Goal: Transaction & Acquisition: Purchase product/service

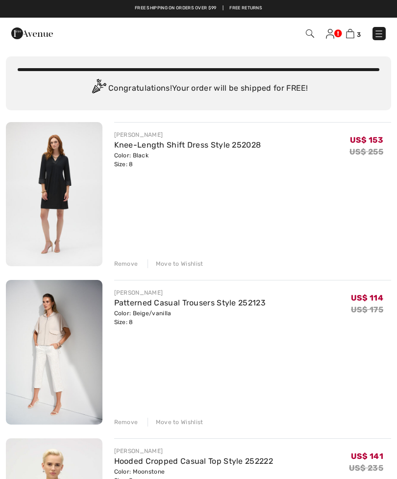
scroll to position [22, 0]
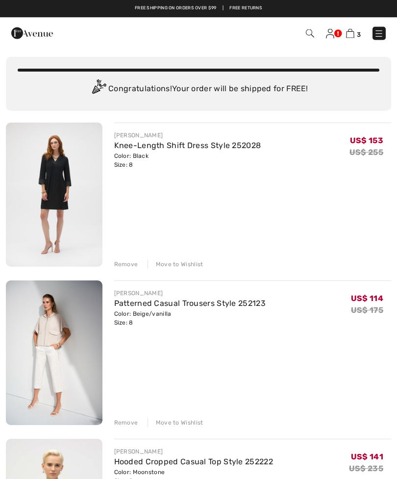
click at [131, 313] on div "Color: Beige/vanilla Size: 8" at bounding box center [190, 319] width 152 height 18
click at [65, 329] on img at bounding box center [54, 353] width 97 height 145
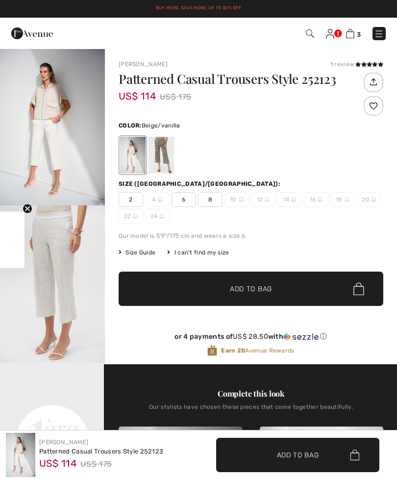
checkbox input "true"
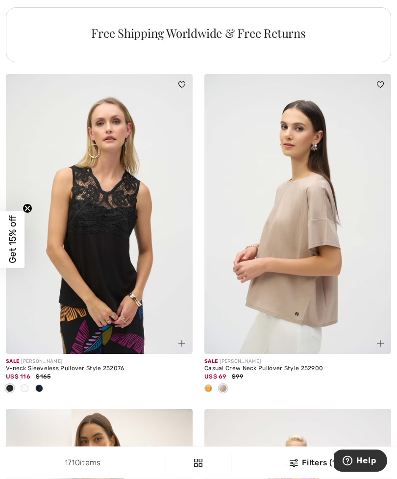
scroll to position [4215, 0]
click at [284, 263] on img at bounding box center [297, 214] width 187 height 280
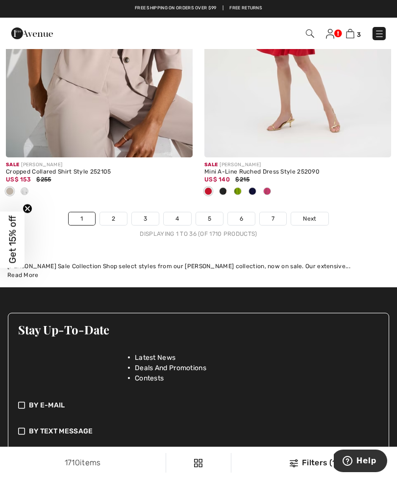
click at [155, 212] on link "3" at bounding box center [145, 218] width 27 height 13
click at [120, 212] on link "2" at bounding box center [113, 218] width 27 height 13
click at [308, 214] on span "Next" at bounding box center [309, 218] width 13 height 9
click at [312, 214] on span "Next" at bounding box center [309, 218] width 13 height 9
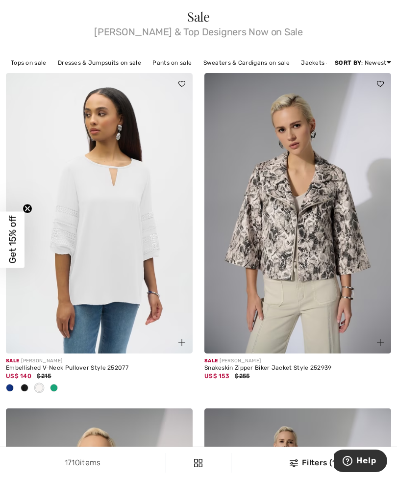
scroll to position [108, 0]
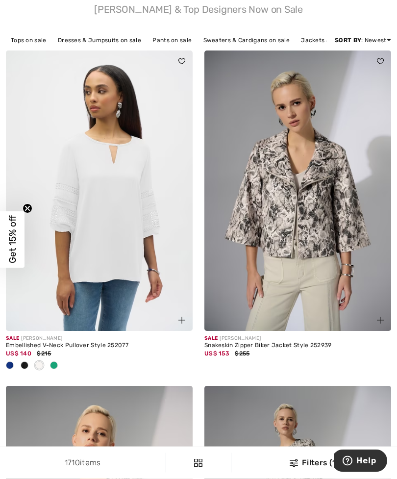
click at [310, 218] on img at bounding box center [297, 191] width 187 height 280
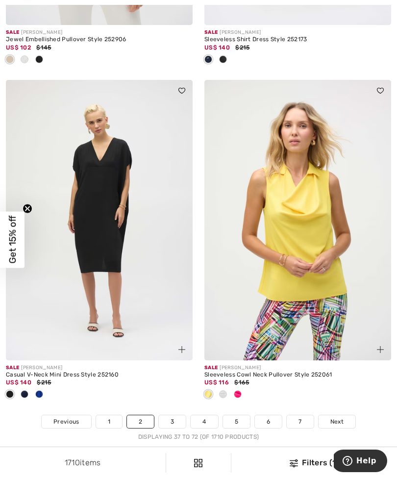
scroll to position [5882, 0]
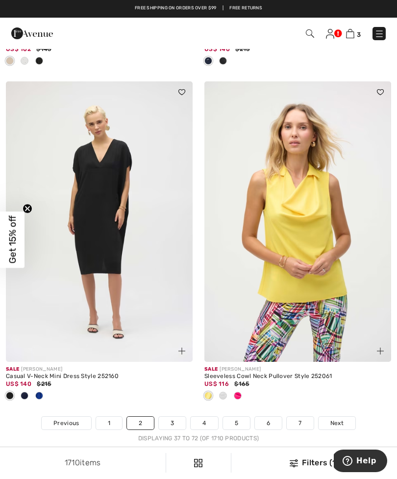
click at [338, 419] on span "Next" at bounding box center [336, 423] width 13 height 9
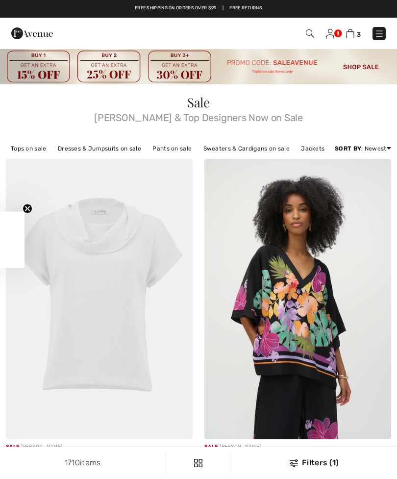
checkbox input "true"
click at [129, 293] on img at bounding box center [99, 299] width 187 height 280
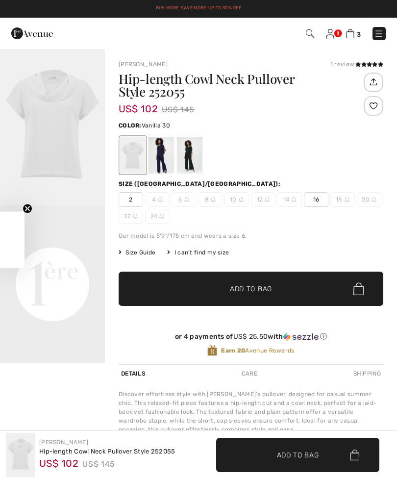
checkbox input "true"
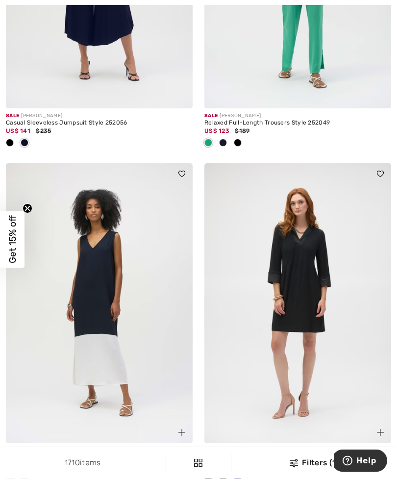
scroll to position [3070, 0]
click at [299, 302] on img at bounding box center [297, 303] width 187 height 280
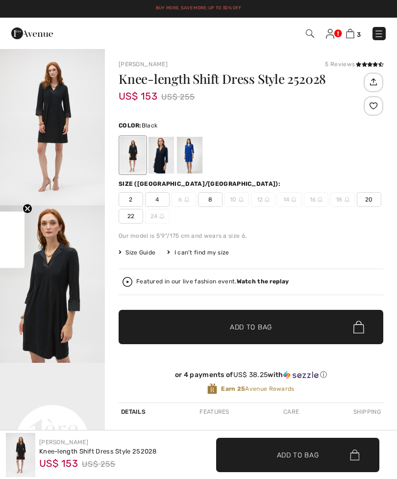
checkbox input "true"
click at [215, 198] on span "8" at bounding box center [210, 199] width 25 height 15
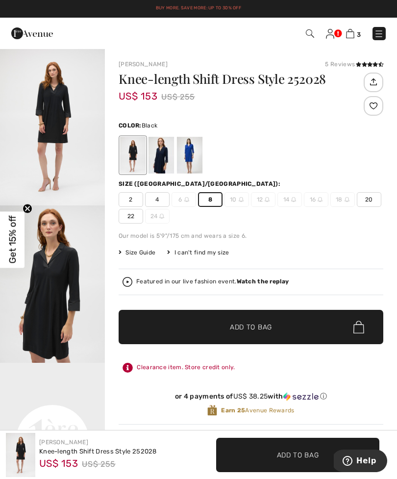
click at [209, 327] on span "✔ Added to Bag" at bounding box center [236, 327] width 60 height 10
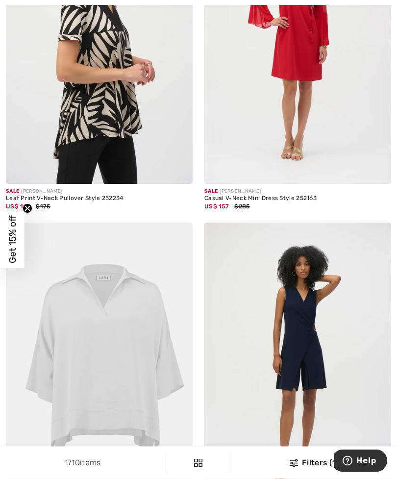
scroll to position [5363, 0]
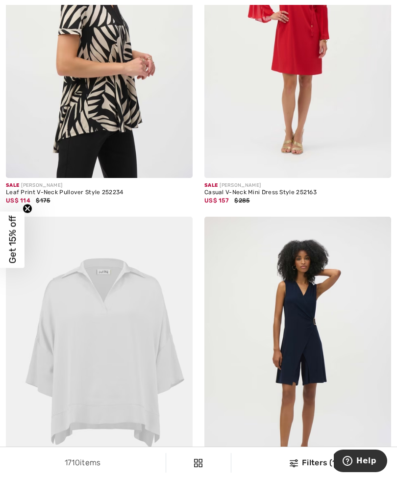
click at [116, 325] on img at bounding box center [99, 357] width 187 height 280
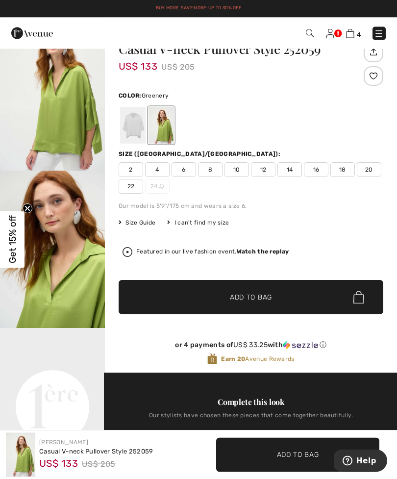
scroll to position [29, 0]
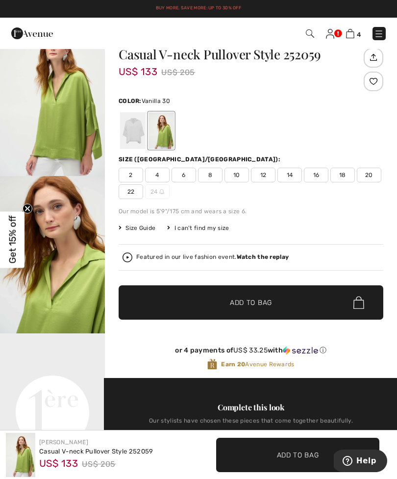
click at [135, 129] on div at bounding box center [132, 130] width 25 height 37
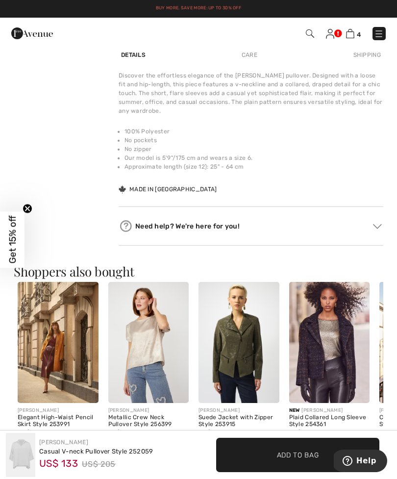
scroll to position [360, 0]
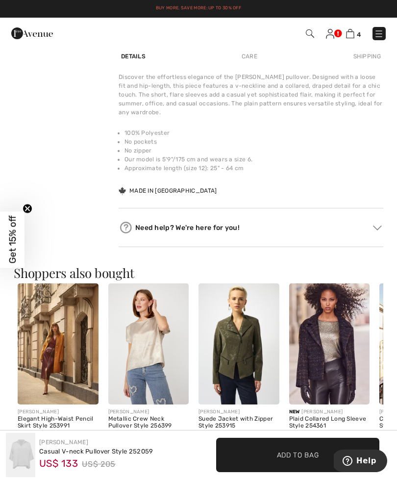
click at [264, 460] on span "✔ Added to Bag" at bounding box center [283, 455] width 60 height 10
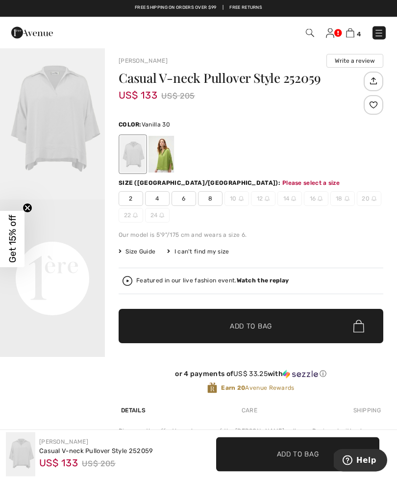
scroll to position [0, 0]
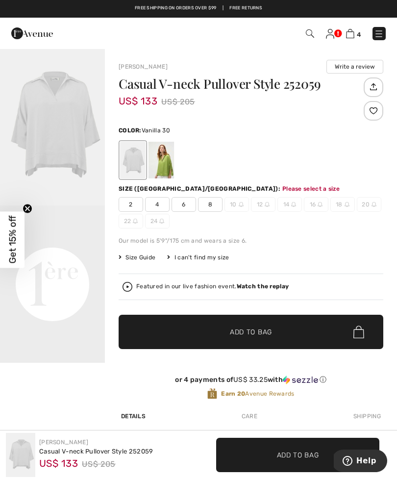
click at [210, 203] on span "8" at bounding box center [210, 204] width 25 height 15
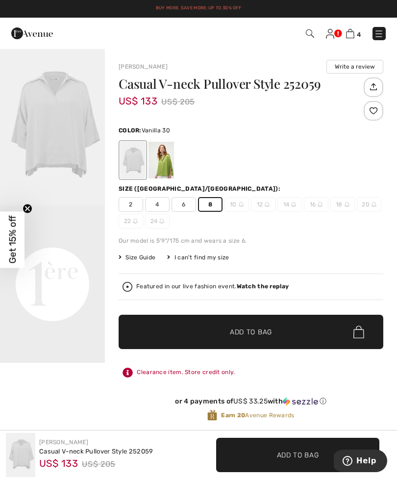
click at [252, 334] on span "Add to Bag" at bounding box center [251, 332] width 42 height 10
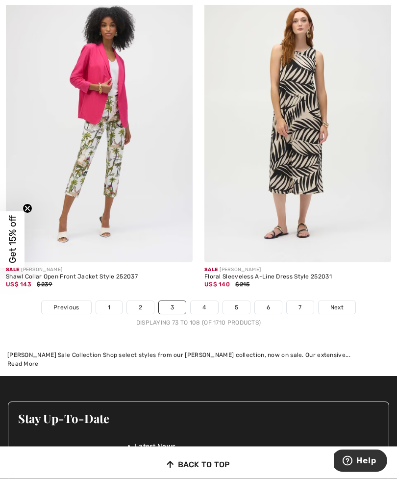
scroll to position [5933, 0]
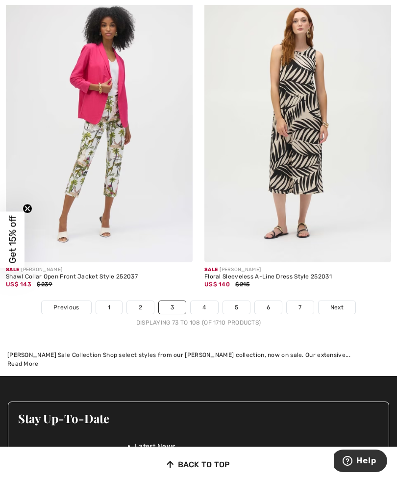
click at [341, 303] on span "Next" at bounding box center [336, 307] width 13 height 9
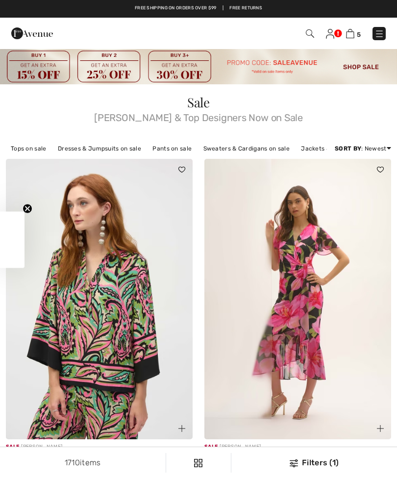
checkbox input "true"
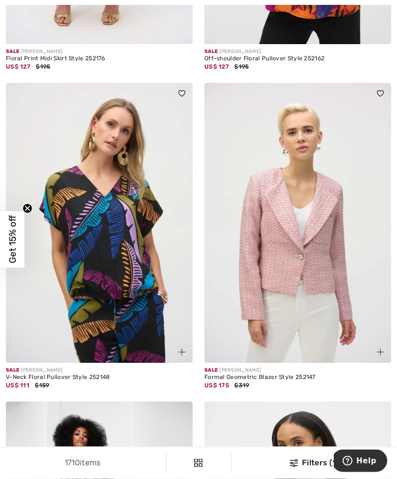
scroll to position [5114, 0]
click at [109, 275] on img at bounding box center [99, 223] width 187 height 280
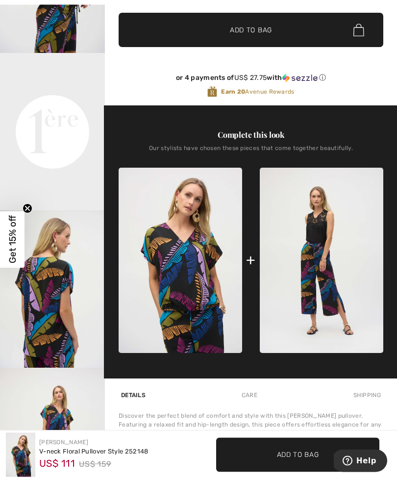
scroll to position [310, 0]
click at [315, 259] on img at bounding box center [322, 260] width 124 height 185
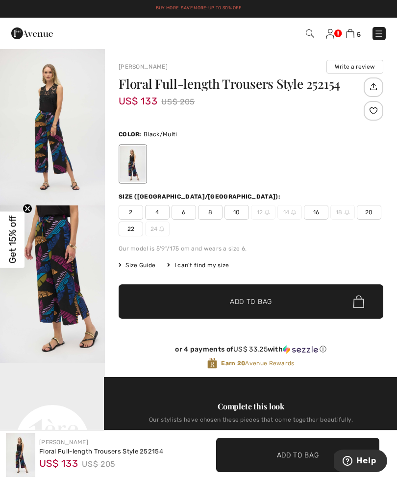
click at [211, 211] on span "8" at bounding box center [210, 212] width 25 height 15
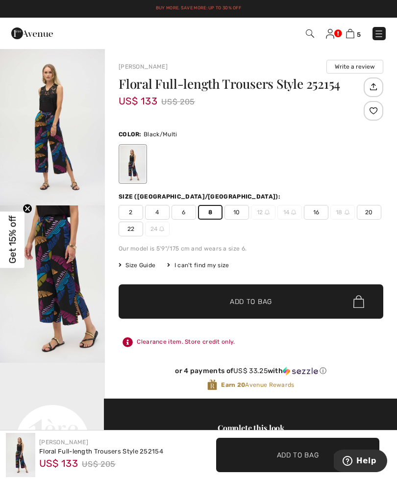
click at [242, 305] on span "Add to Bag" at bounding box center [251, 302] width 42 height 10
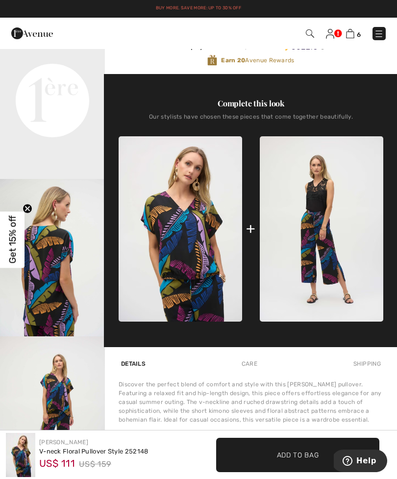
click at [189, 227] on img at bounding box center [181, 228] width 124 height 185
click at [70, 74] on video "Your browser does not support the video tag." at bounding box center [52, 48] width 105 height 52
click at [190, 225] on img at bounding box center [181, 228] width 124 height 185
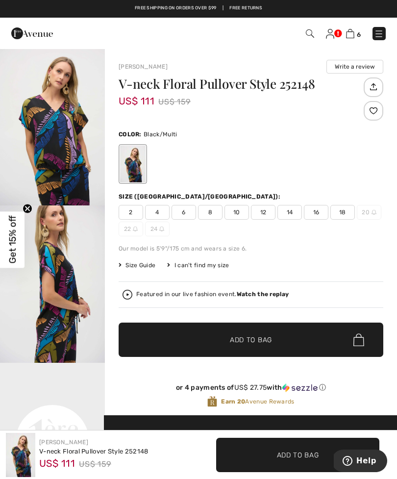
click at [212, 212] on span "8" at bounding box center [210, 212] width 25 height 15
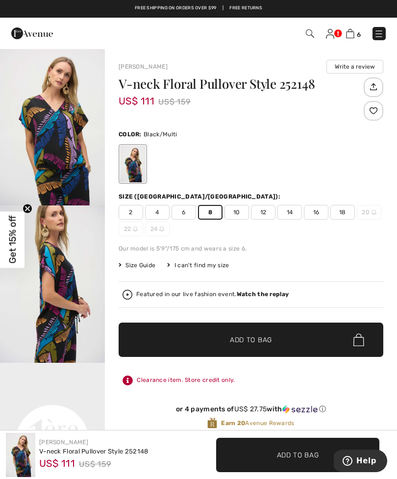
click at [228, 342] on span "✔ Added to Bag" at bounding box center [236, 340] width 60 height 10
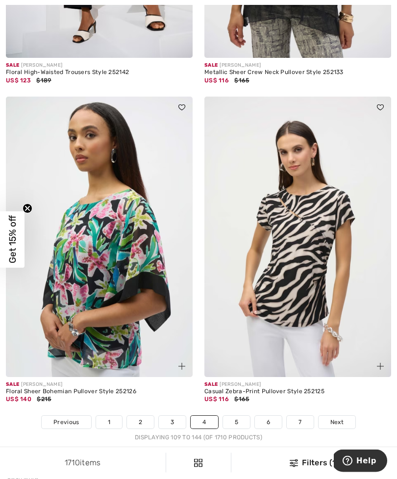
scroll to position [5738, 0]
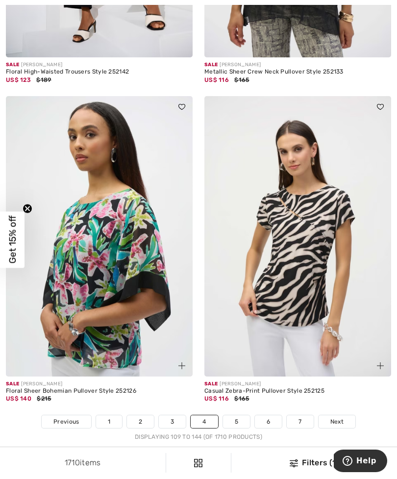
click at [336, 417] on span "Next" at bounding box center [336, 421] width 13 height 9
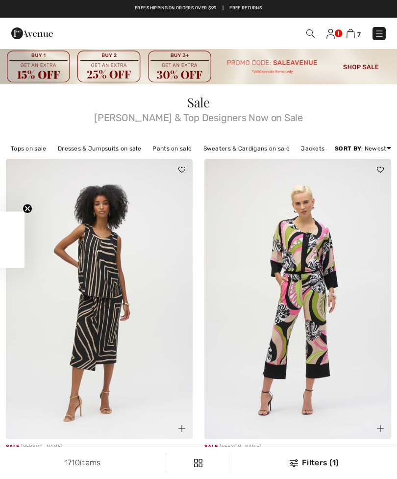
checkbox input "true"
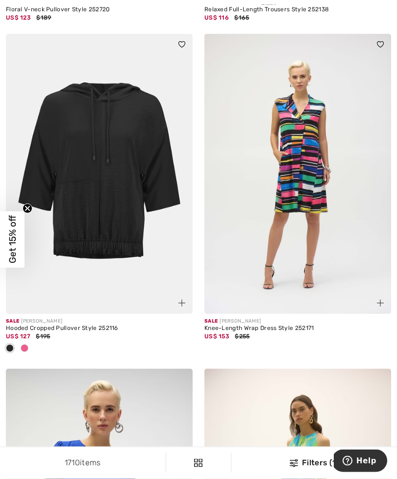
scroll to position [5114, 0]
click at [99, 202] on img at bounding box center [99, 174] width 187 height 280
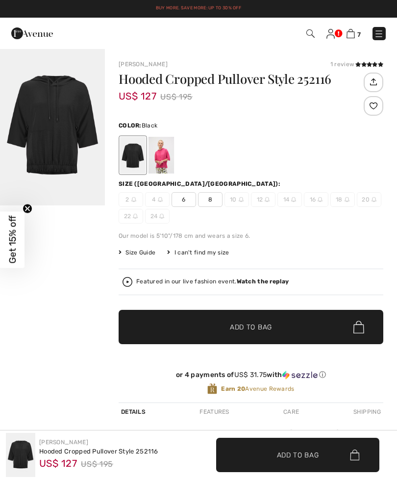
checkbox input "true"
click at [257, 282] on strong "Watch the replay" at bounding box center [263, 281] width 52 height 7
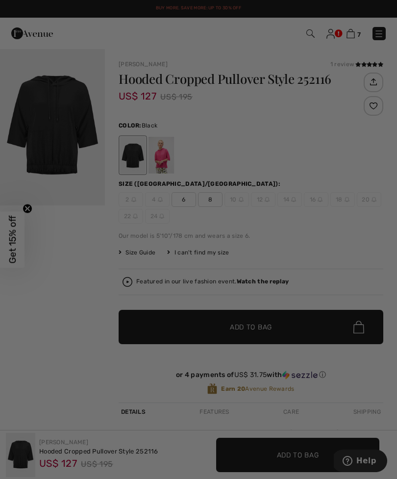
checkbox input "true"
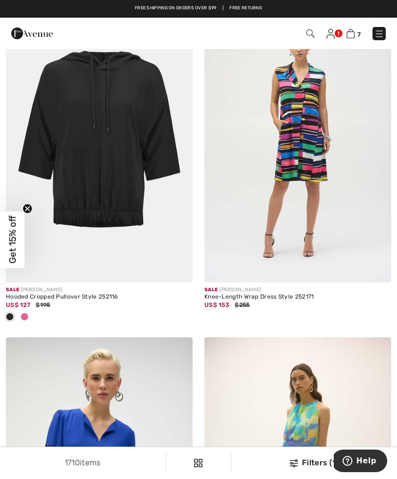
click at [114, 190] on img at bounding box center [99, 142] width 187 height 280
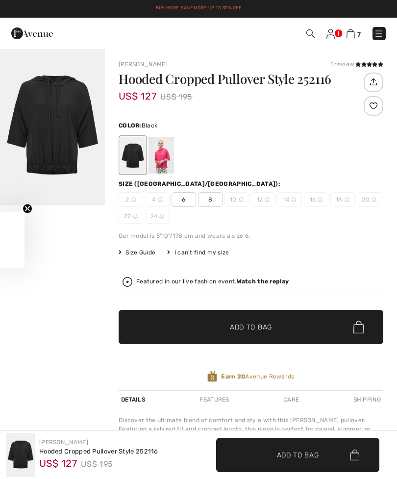
checkbox input "true"
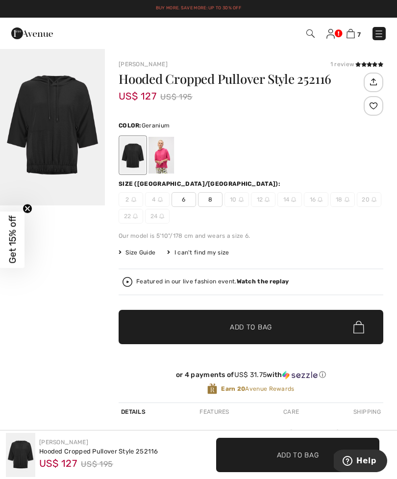
click at [168, 156] on div at bounding box center [161, 155] width 25 height 37
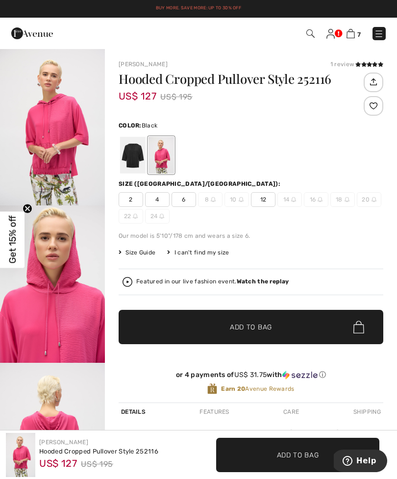
click at [139, 152] on div at bounding box center [132, 155] width 25 height 37
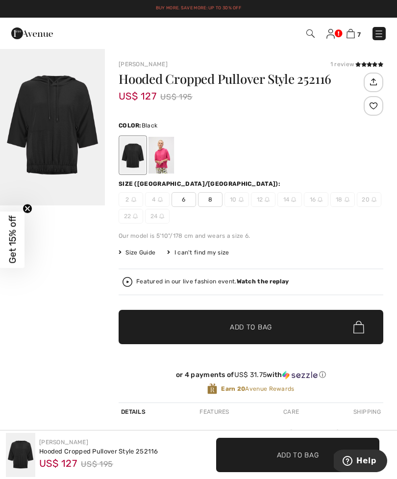
click at [214, 196] on span "8" at bounding box center [210, 199] width 25 height 15
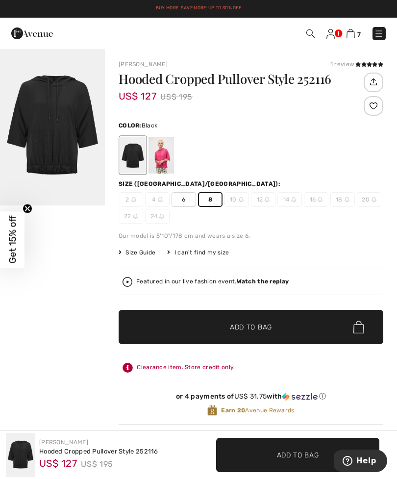
click at [243, 334] on span "✔ Added to Bag Add to Bag" at bounding box center [251, 327] width 265 height 34
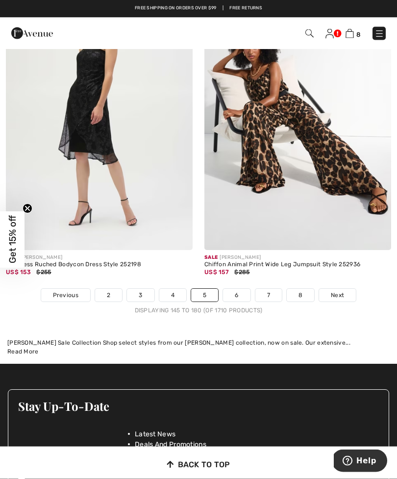
scroll to position [5832, 0]
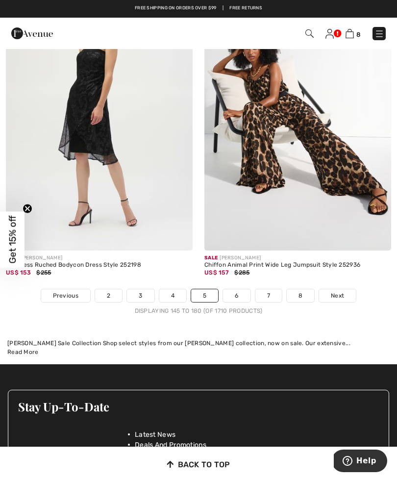
click at [339, 291] on span "Next" at bounding box center [337, 295] width 13 height 9
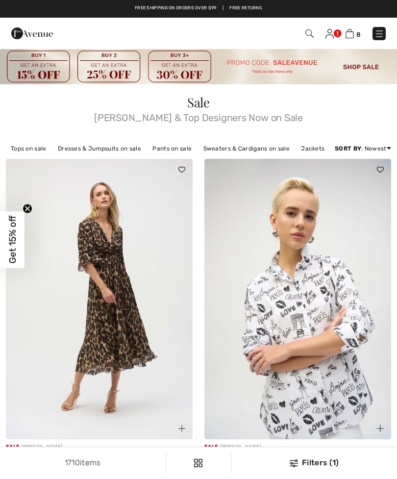
checkbox input "true"
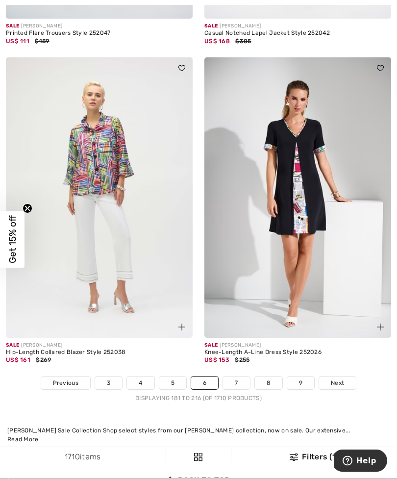
scroll to position [5687, 0]
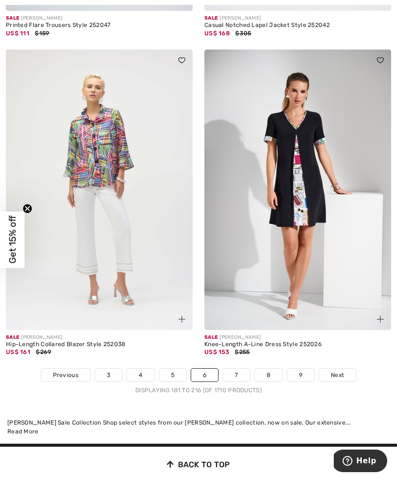
click at [339, 371] on span "Next" at bounding box center [337, 375] width 13 height 9
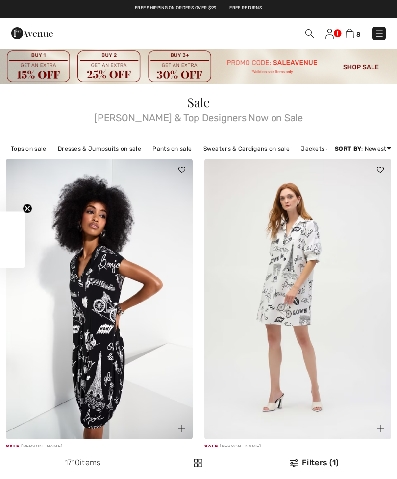
checkbox input "true"
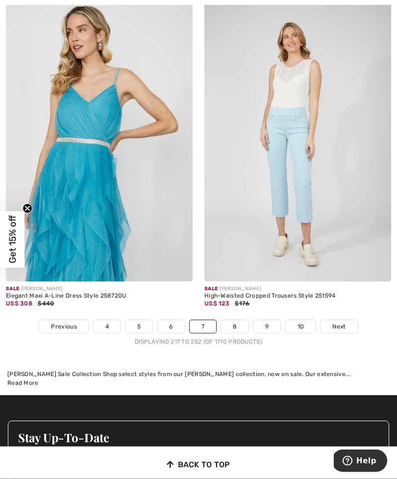
scroll to position [5898, 0]
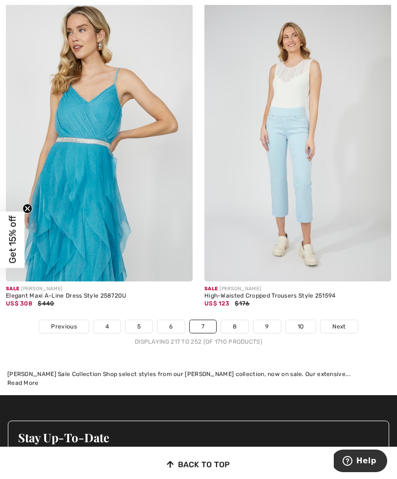
click at [337, 320] on link "Next" at bounding box center [339, 326] width 37 height 13
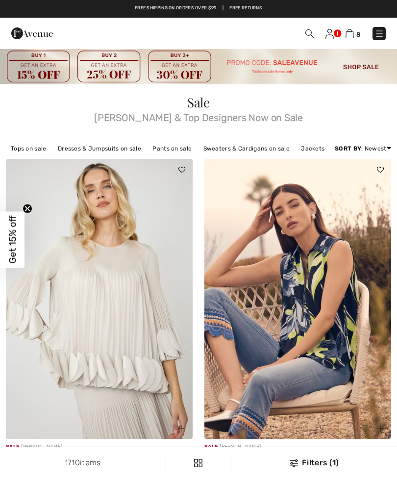
checkbox input "true"
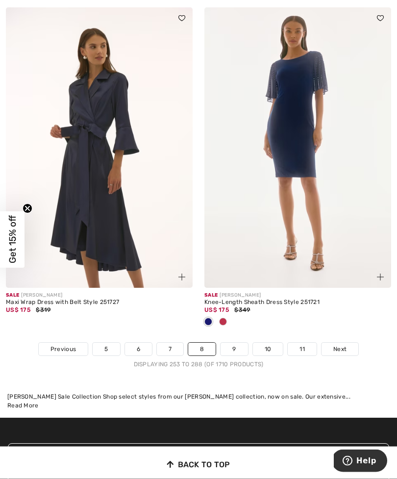
scroll to position [5877, 0]
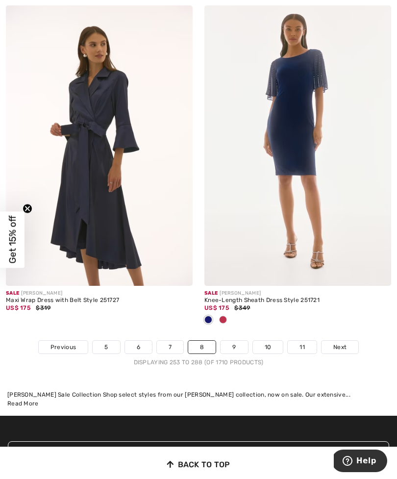
click at [344, 343] on span "Next" at bounding box center [339, 347] width 13 height 9
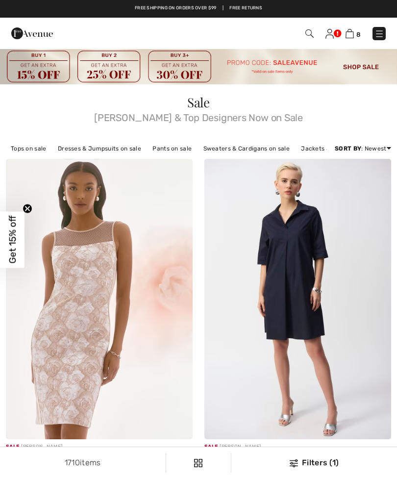
checkbox input "true"
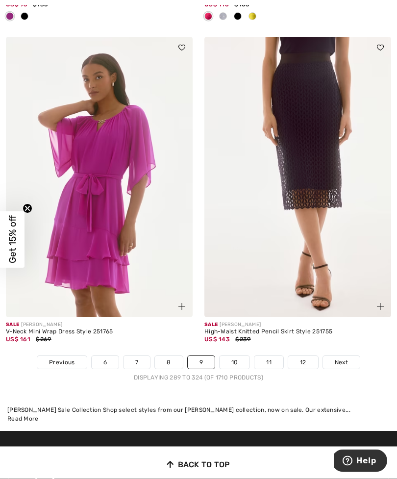
scroll to position [5943, 0]
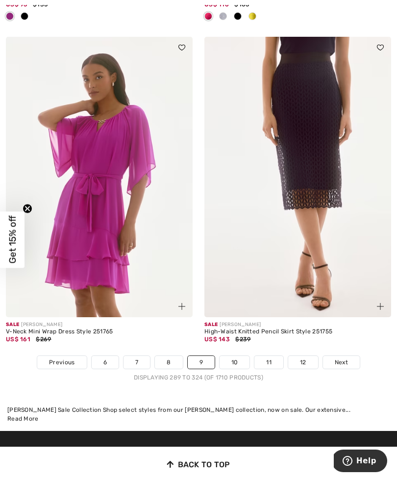
click at [347, 358] on span "Next" at bounding box center [341, 362] width 13 height 9
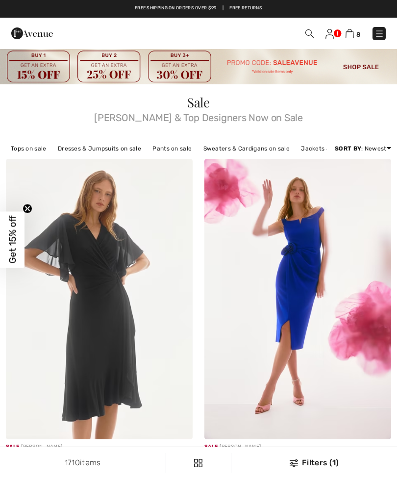
checkbox input "true"
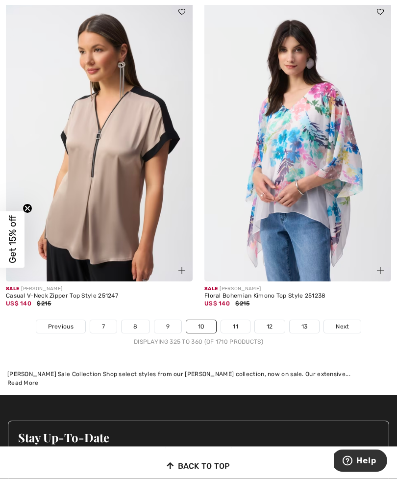
scroll to position [5905, 0]
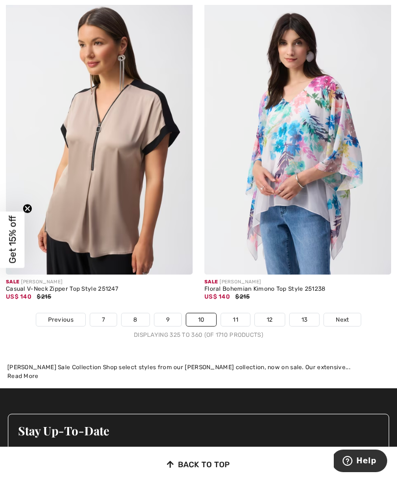
click at [345, 315] on span "Next" at bounding box center [342, 319] width 13 height 9
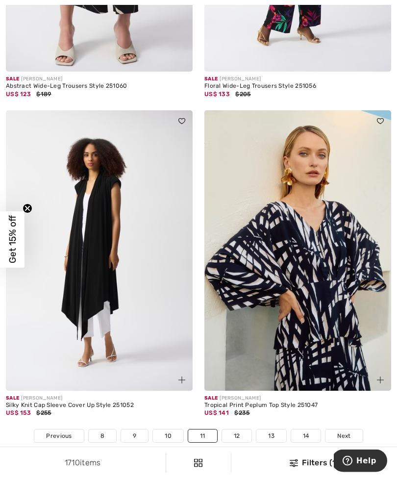
scroll to position [5675, 0]
click at [349, 431] on span "Next" at bounding box center [343, 435] width 13 height 9
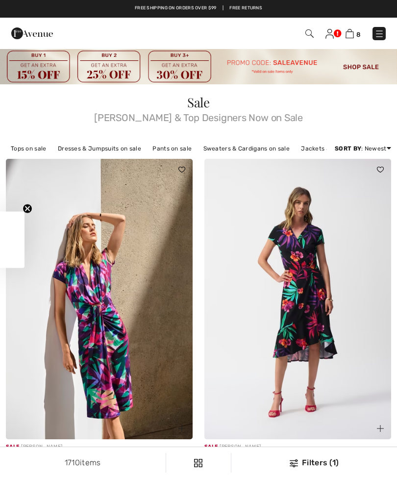
checkbox input "true"
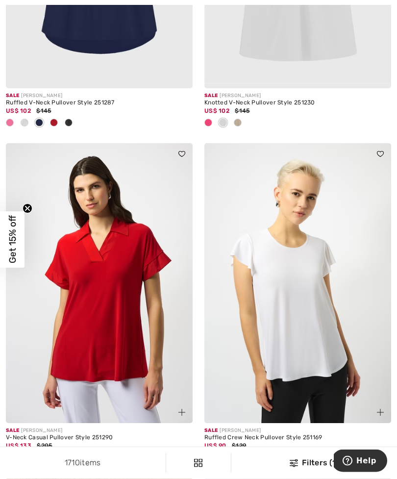
scroll to position [682, 0]
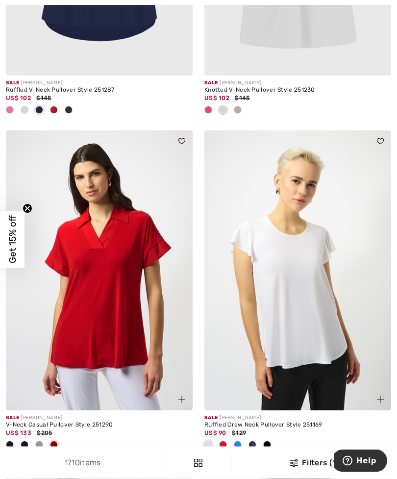
click at [312, 359] on img at bounding box center [297, 271] width 187 height 280
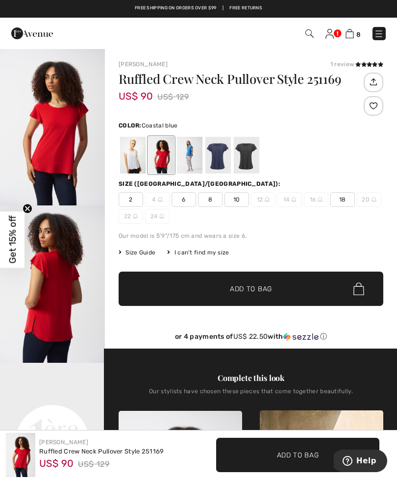
click at [217, 146] on div at bounding box center [217, 155] width 25 height 37
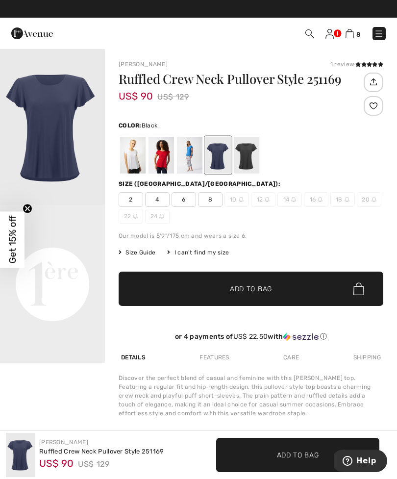
click at [248, 157] on div at bounding box center [246, 155] width 25 height 37
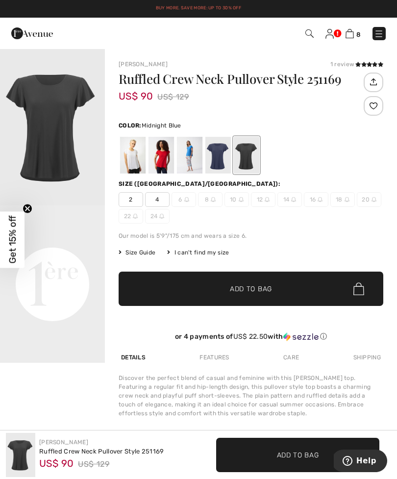
click at [211, 160] on div at bounding box center [217, 155] width 25 height 37
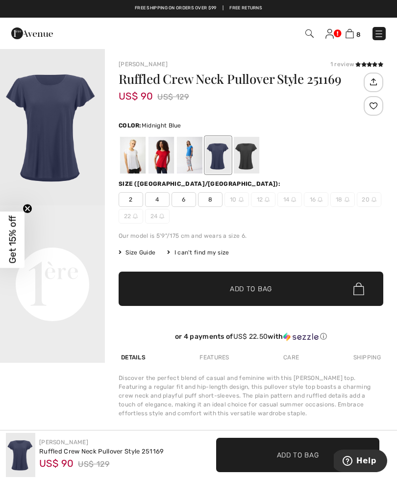
click at [60, 127] on img "1 / 1" at bounding box center [52, 126] width 105 height 157
click at [255, 151] on div at bounding box center [246, 155] width 25 height 37
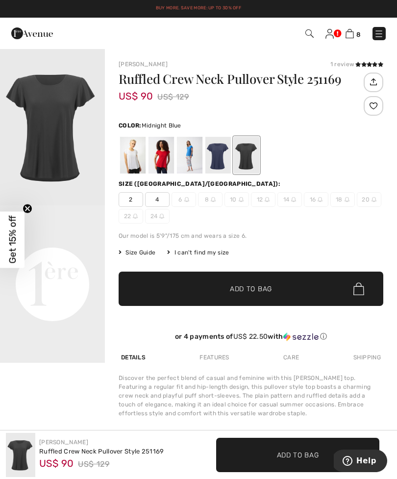
click at [218, 159] on div at bounding box center [217, 155] width 25 height 37
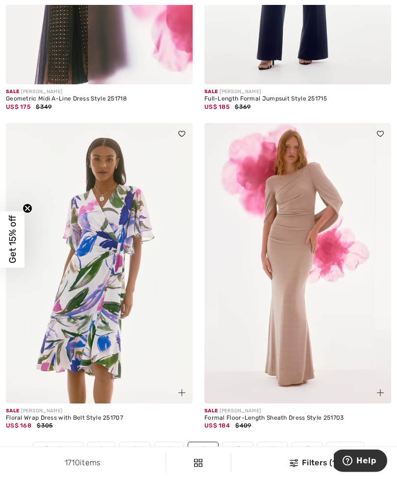
scroll to position [5760, 0]
click at [343, 444] on span "Next" at bounding box center [345, 448] width 13 height 9
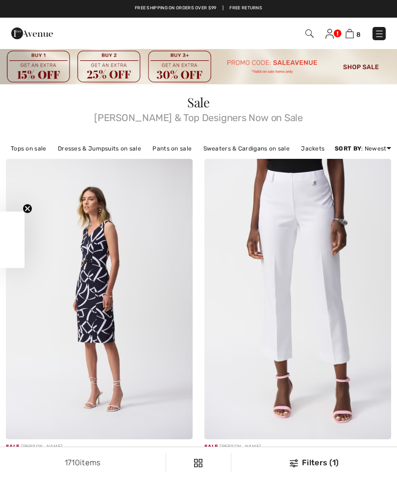
checkbox input "true"
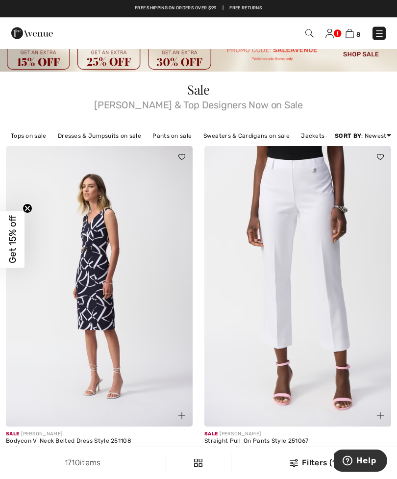
scroll to position [13, 0]
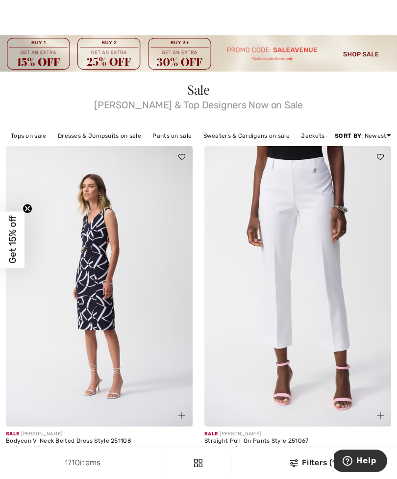
click at [210, 460] on span at bounding box center [208, 461] width 8 height 8
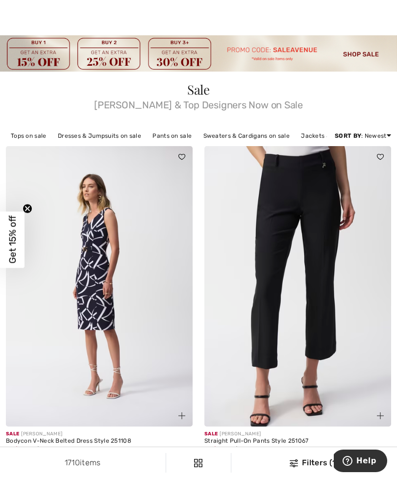
click at [307, 303] on img at bounding box center [297, 286] width 187 height 280
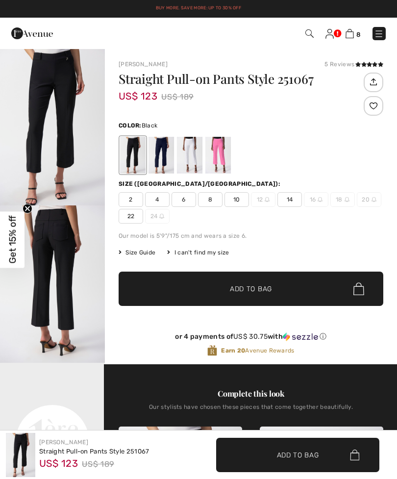
checkbox input "true"
click at [235, 201] on span "10" at bounding box center [237, 199] width 25 height 15
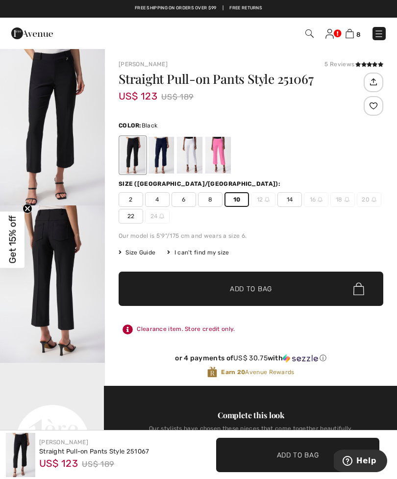
click at [231, 289] on span "Add to Bag" at bounding box center [251, 289] width 42 height 10
click at [134, 158] on div at bounding box center [132, 155] width 25 height 37
click at [165, 163] on div at bounding box center [161, 155] width 25 height 37
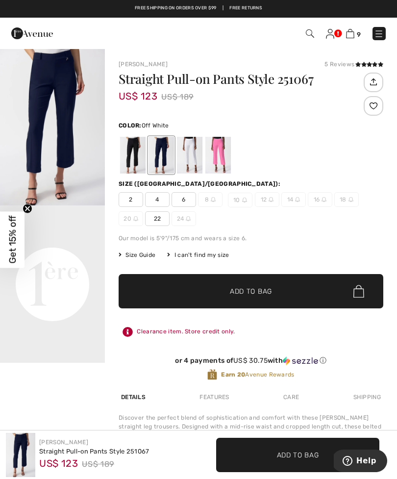
click at [193, 161] on div at bounding box center [189, 155] width 25 height 37
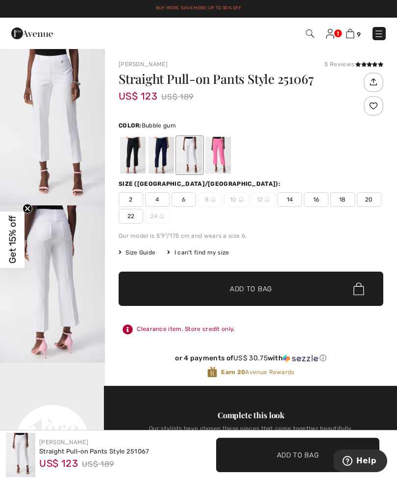
click at [225, 159] on div at bounding box center [217, 155] width 25 height 37
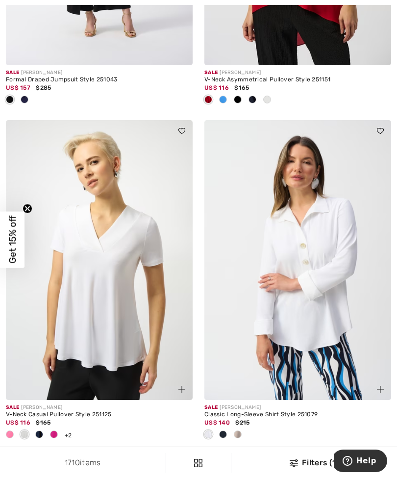
scroll to position [724, 0]
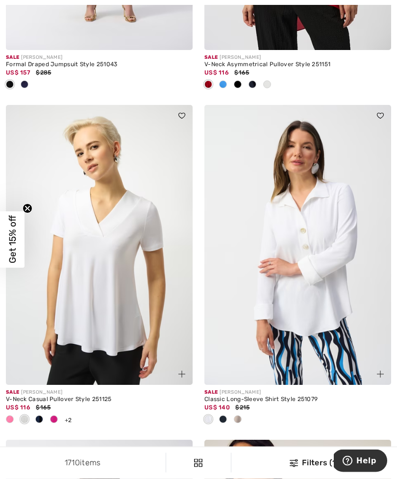
click at [241, 418] on span at bounding box center [238, 420] width 8 height 8
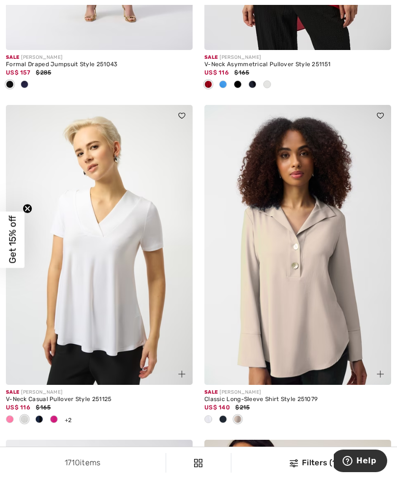
click at [307, 298] on img at bounding box center [297, 245] width 187 height 280
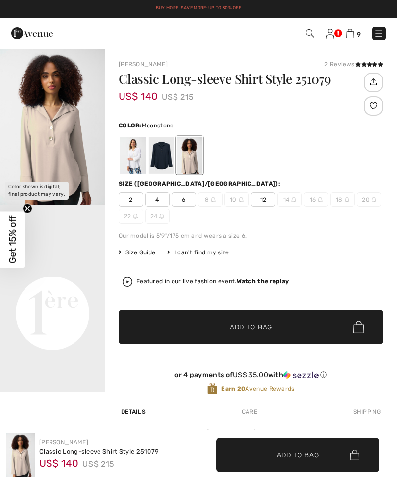
checkbox input "true"
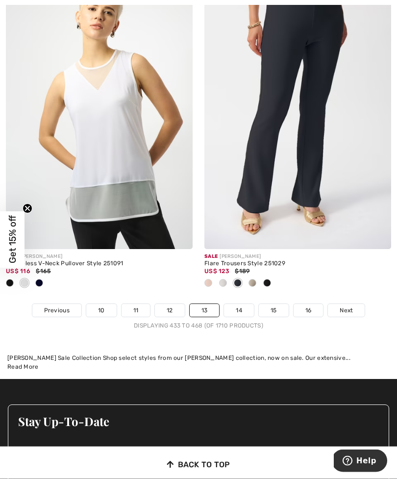
scroll to position [5995, 0]
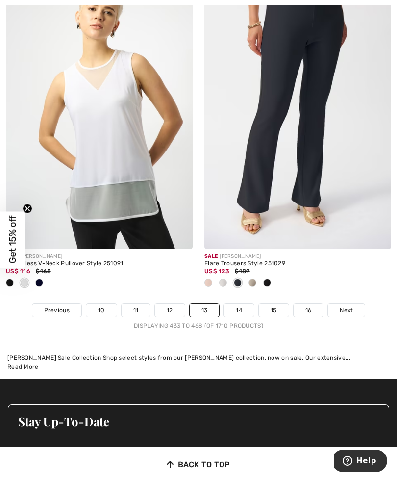
click at [348, 306] on span "Next" at bounding box center [346, 310] width 13 height 9
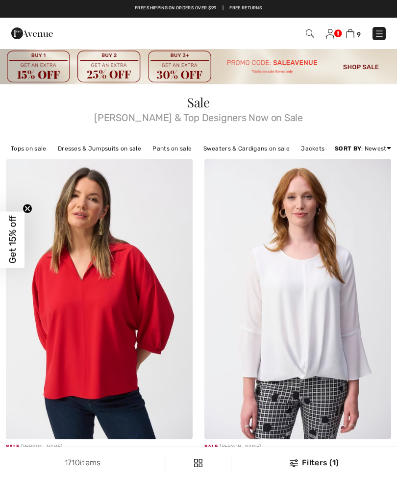
checkbox input "true"
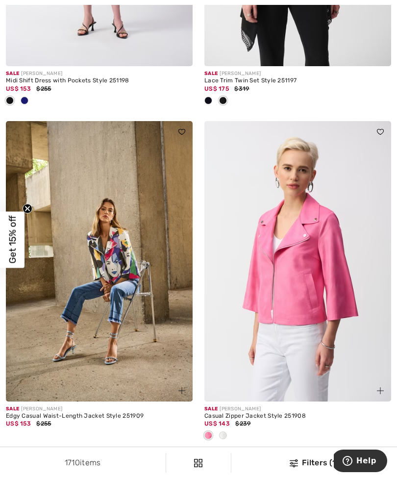
scroll to position [1029, 0]
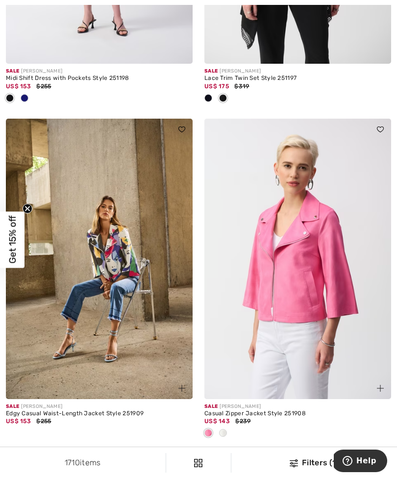
click at [121, 311] on img at bounding box center [99, 259] width 187 height 280
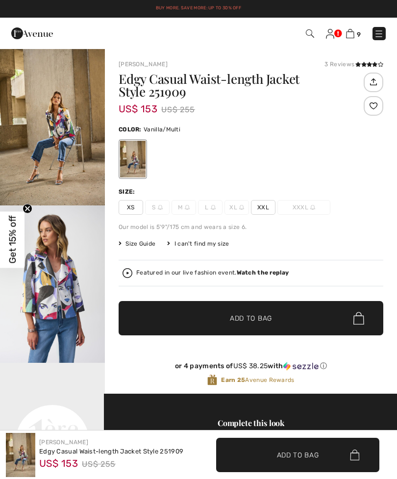
checkbox input "true"
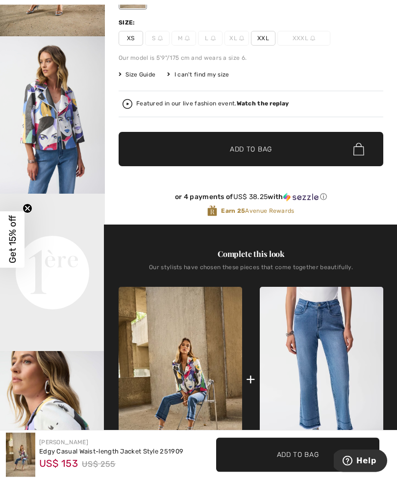
scroll to position [169, 0]
click at [349, 379] on img at bounding box center [322, 379] width 124 height 185
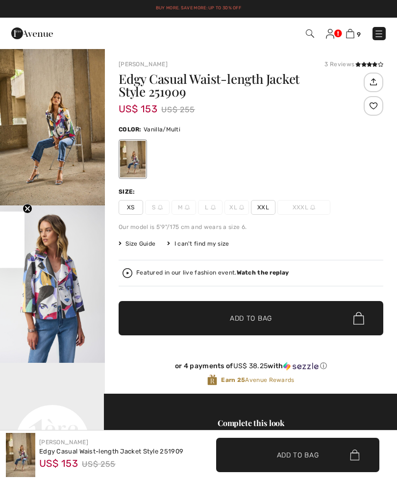
checkbox input "true"
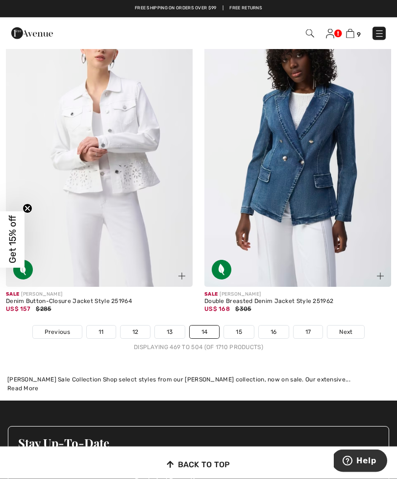
scroll to position [5844, 0]
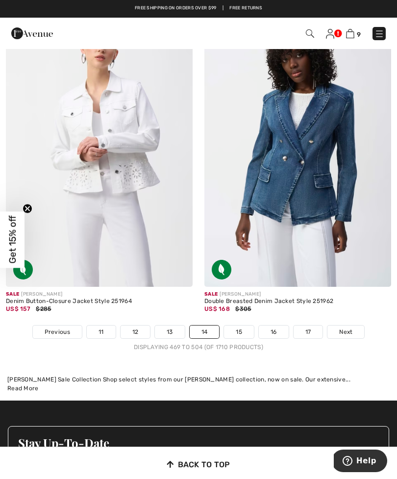
click at [346, 329] on span "Next" at bounding box center [345, 332] width 13 height 9
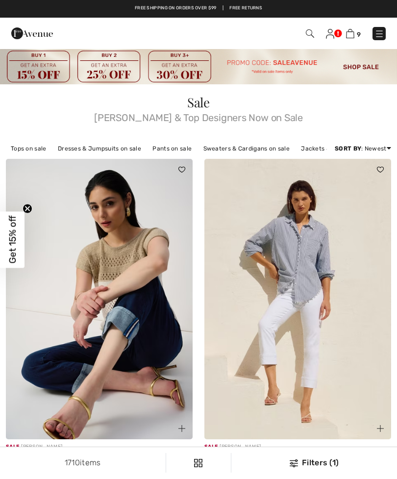
checkbox input "true"
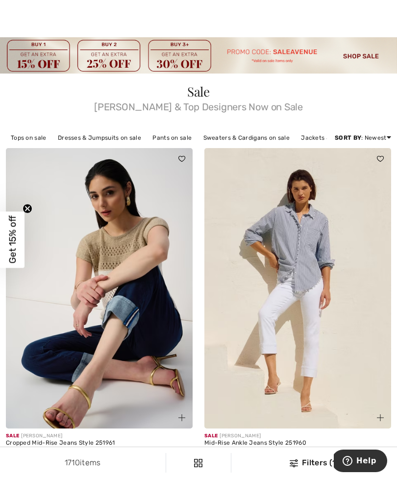
scroll to position [11, 0]
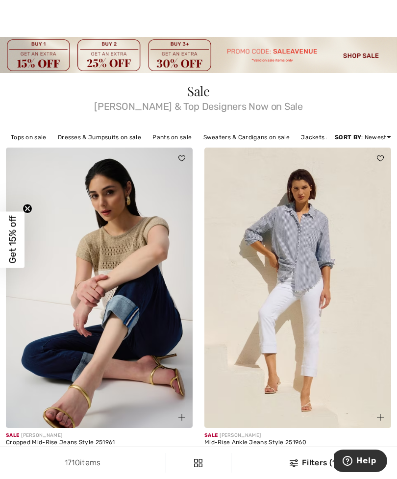
click at [288, 301] on img at bounding box center [297, 288] width 187 height 280
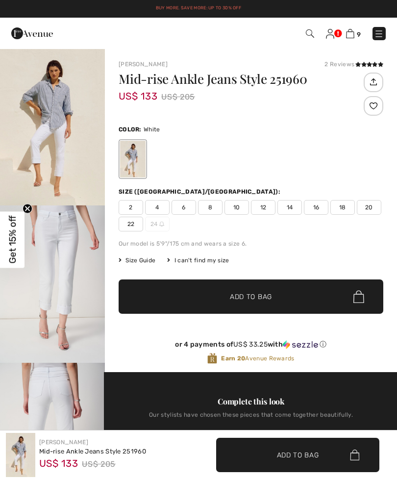
checkbox input "true"
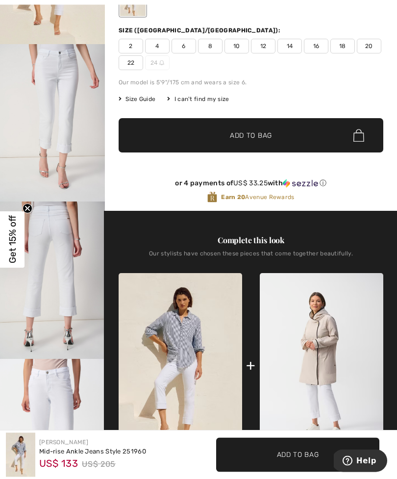
scroll to position [161, 0]
click at [181, 347] on img at bounding box center [181, 367] width 124 height 186
click at [179, 335] on img at bounding box center [181, 367] width 124 height 186
click at [182, 329] on img at bounding box center [181, 366] width 124 height 186
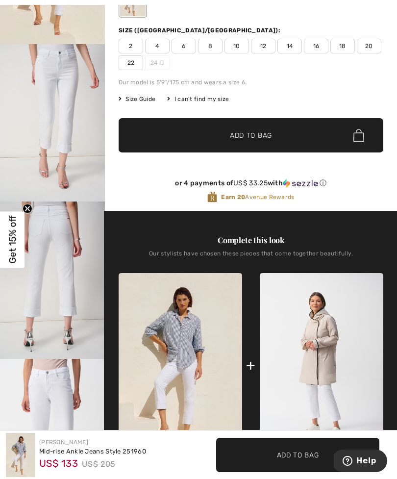
click at [193, 320] on img at bounding box center [181, 366] width 124 height 186
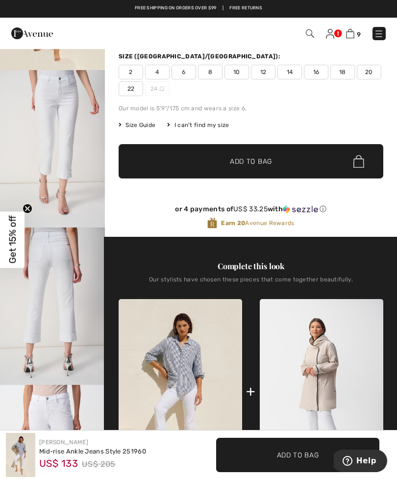
scroll to position [128, 0]
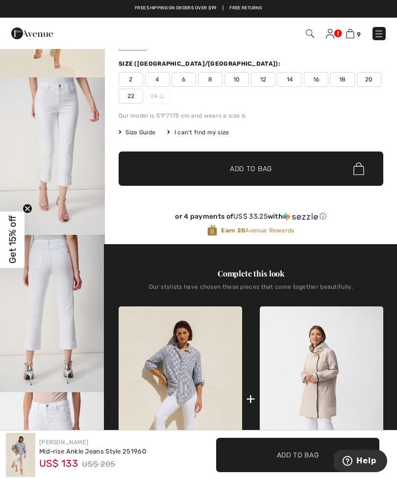
click at [191, 347] on img at bounding box center [181, 399] width 124 height 186
click at [189, 357] on img at bounding box center [181, 399] width 124 height 186
click at [185, 360] on img at bounding box center [181, 399] width 124 height 186
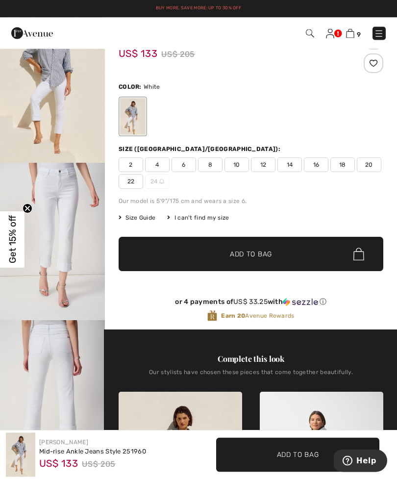
scroll to position [0, 0]
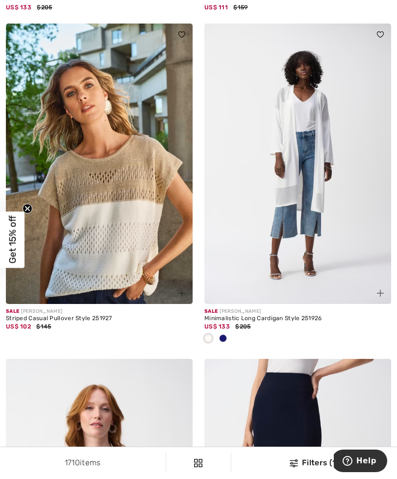
scroll to position [1425, 0]
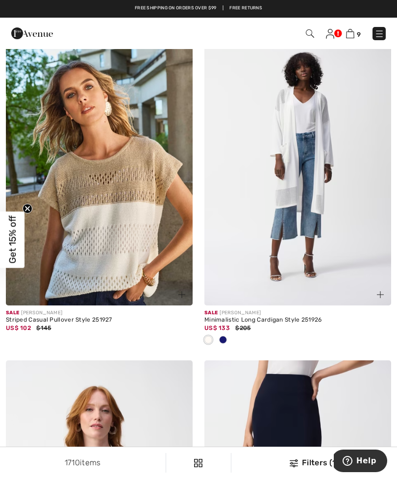
click at [104, 220] on img at bounding box center [99, 165] width 187 height 280
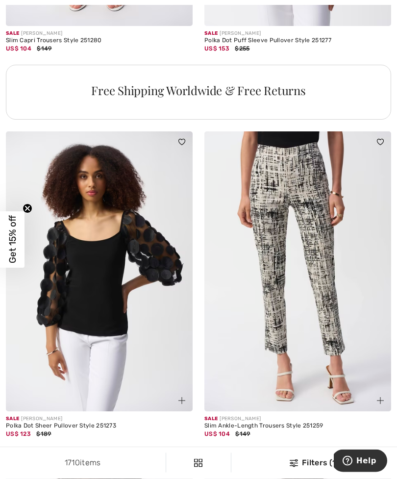
scroll to position [4044, 0]
click at [333, 336] on img at bounding box center [297, 271] width 187 height 280
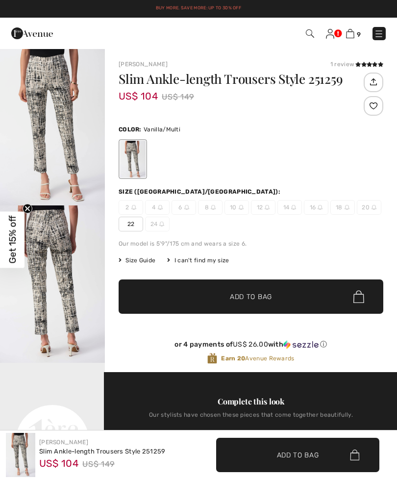
checkbox input "true"
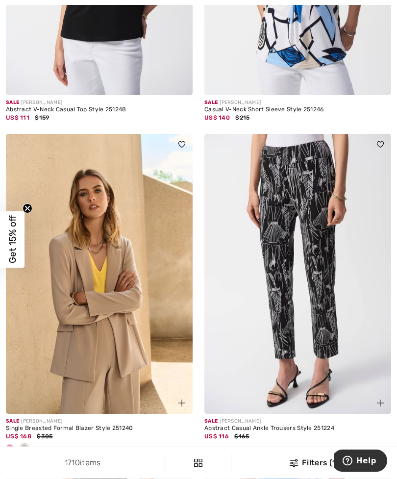
scroll to position [4999, 0]
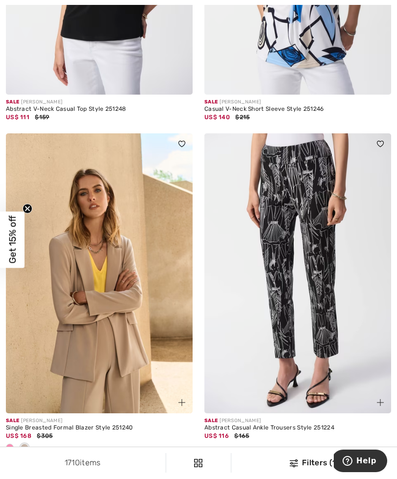
click at [225, 425] on div "Abstract Casual Ankle Trousers Style 251224" at bounding box center [297, 428] width 187 height 7
click at [312, 346] on img at bounding box center [297, 273] width 187 height 280
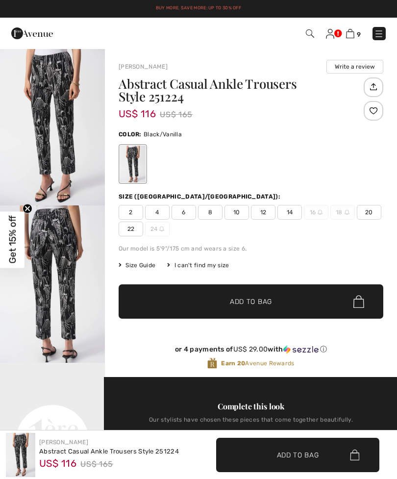
checkbox input "true"
click at [238, 210] on span "10" at bounding box center [237, 212] width 25 height 15
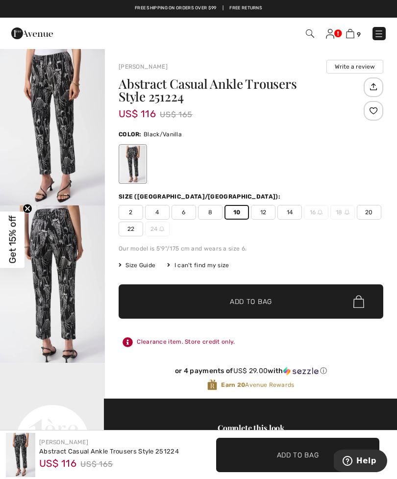
click at [251, 302] on span "Add to Bag" at bounding box center [251, 302] width 42 height 10
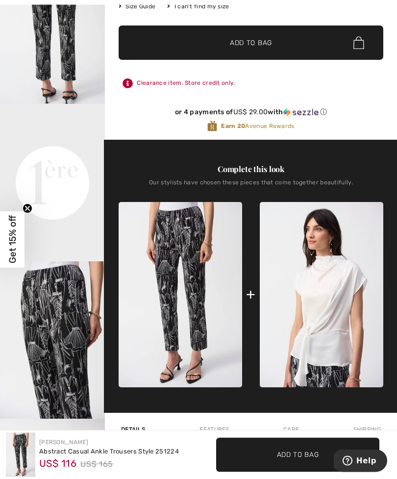
scroll to position [259, 0]
click at [260, 460] on span "✔ Added to Bag" at bounding box center [283, 455] width 60 height 10
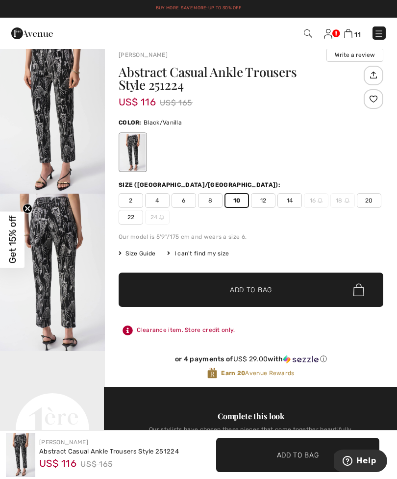
scroll to position [0, 0]
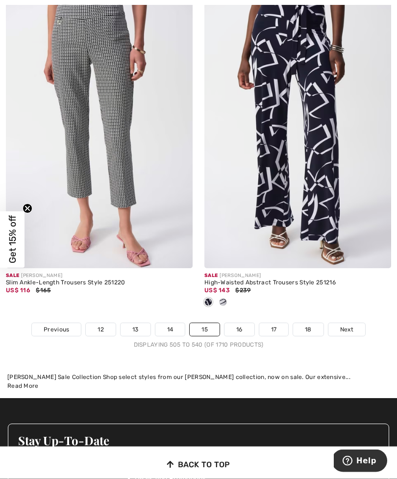
scroll to position [5798, 0]
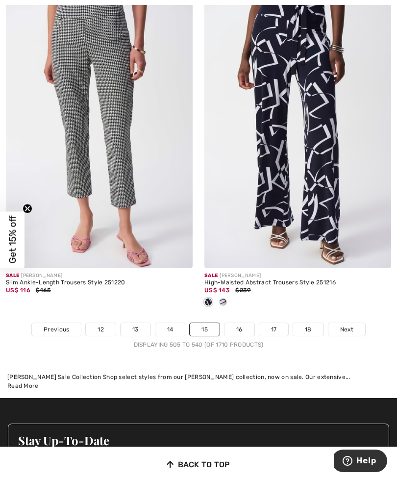
click at [350, 323] on link "Next" at bounding box center [346, 329] width 37 height 13
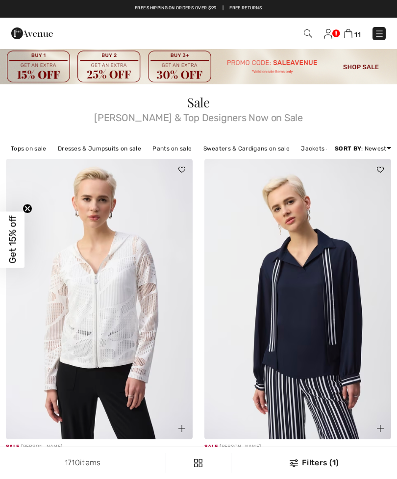
checkbox input "true"
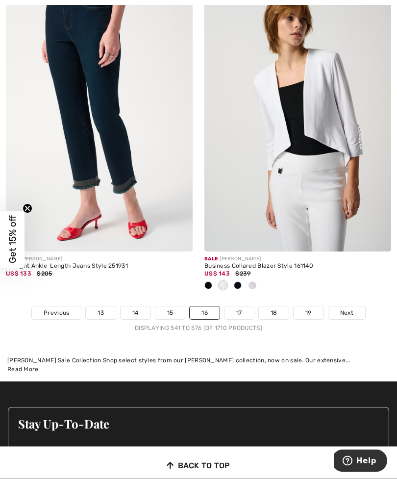
scroll to position [5802, 0]
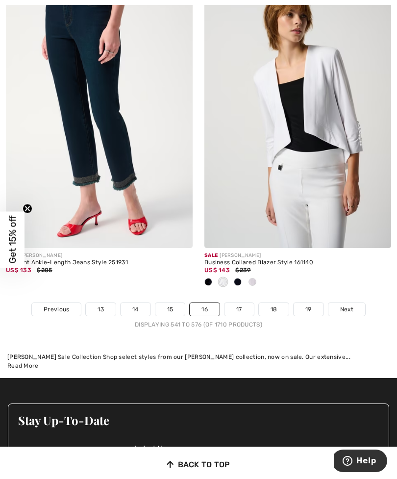
click at [351, 305] on span "Next" at bounding box center [346, 309] width 13 height 9
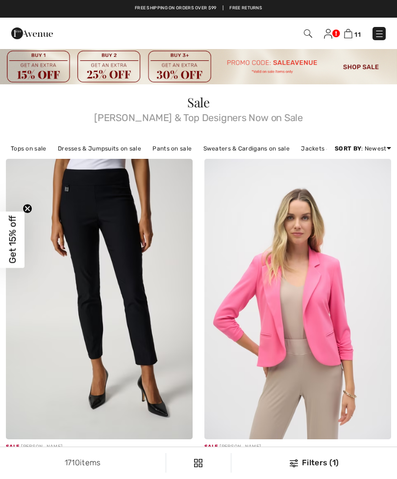
checkbox input "true"
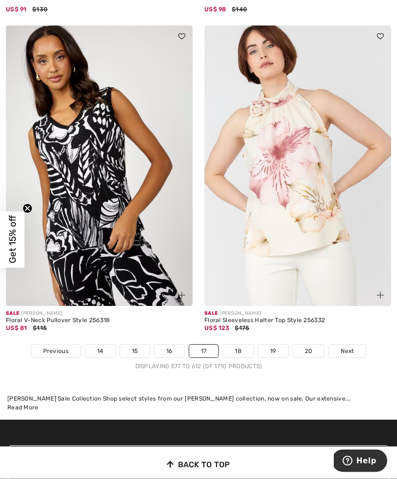
scroll to position [5825, 0]
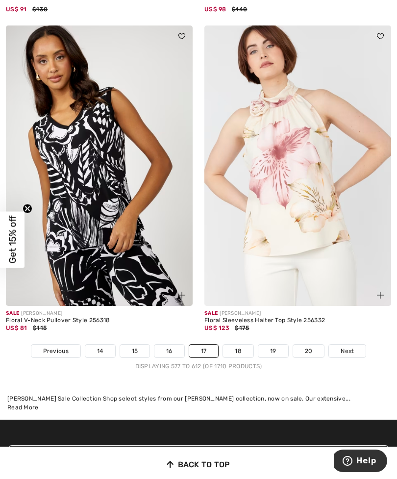
click at [347, 347] on span "Next" at bounding box center [347, 351] width 13 height 9
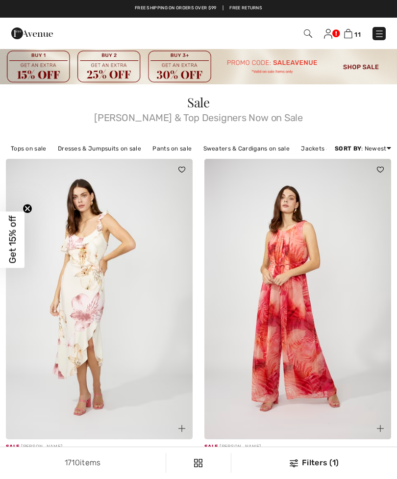
checkbox input "true"
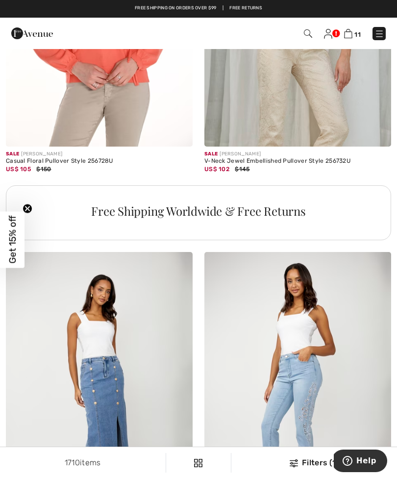
scroll to position [3896, 0]
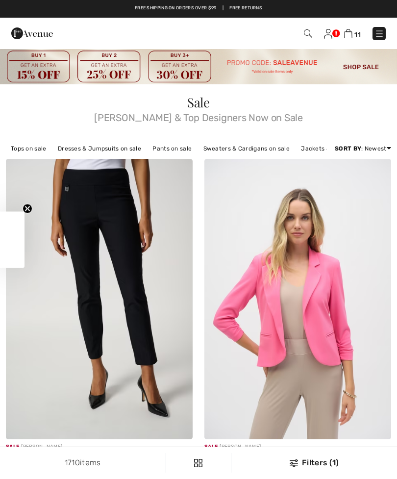
checkbox input "true"
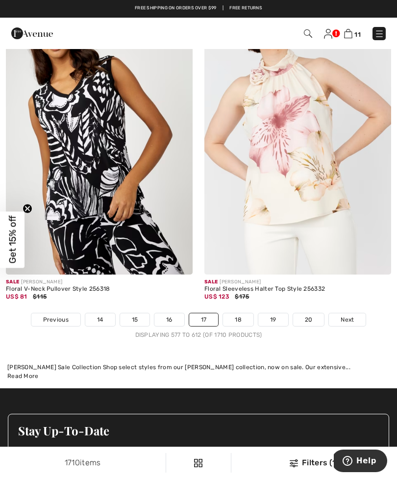
click at [352, 33] on img at bounding box center [348, 33] width 8 height 9
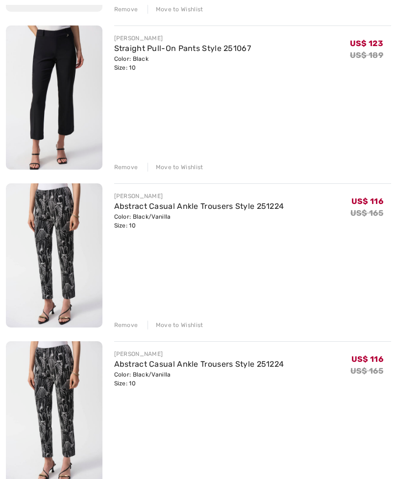
scroll to position [1393, 0]
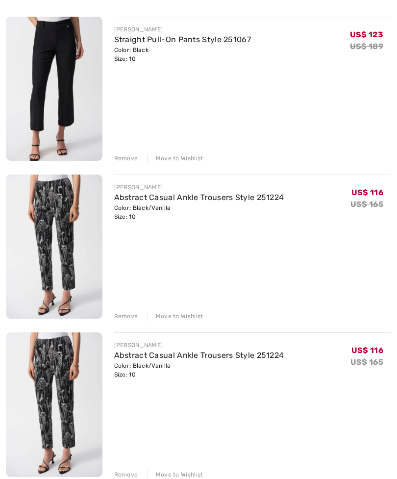
click at [129, 472] on div "Remove" at bounding box center [126, 475] width 24 height 9
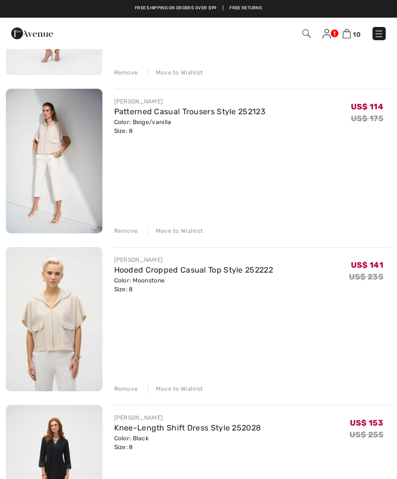
scroll to position [212, 0]
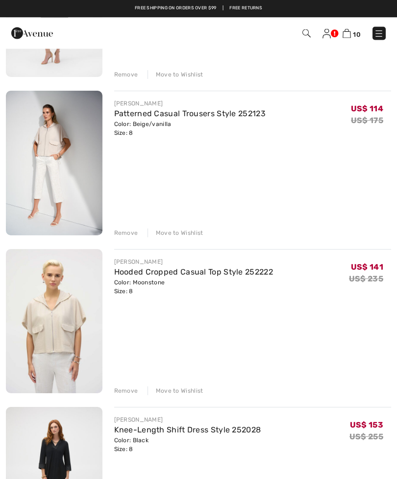
click at [127, 392] on div "Remove" at bounding box center [126, 391] width 24 height 9
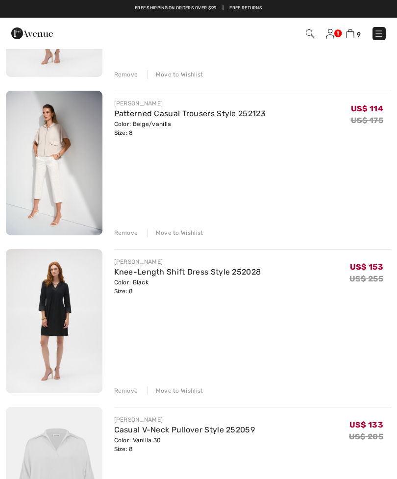
click at [127, 232] on div "Remove" at bounding box center [126, 232] width 24 height 9
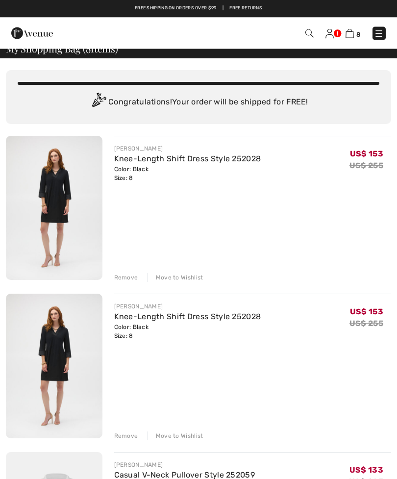
scroll to position [7, 0]
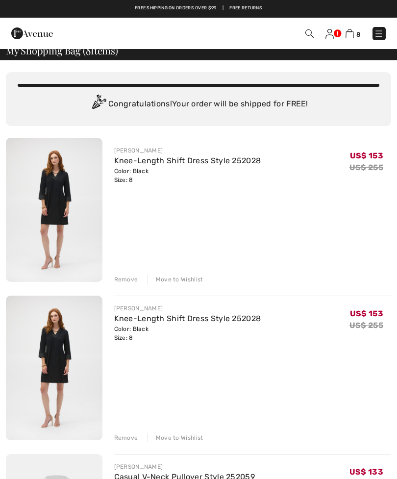
click at [127, 436] on div "Remove" at bounding box center [126, 437] width 24 height 9
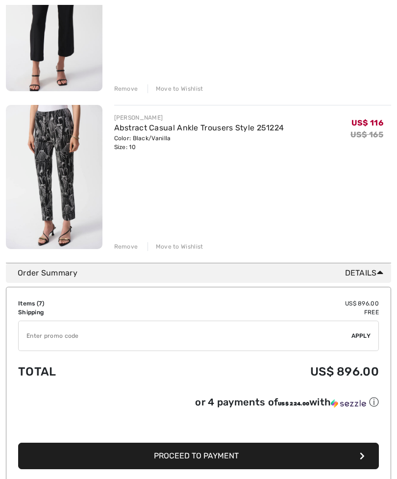
scroll to position [992, 0]
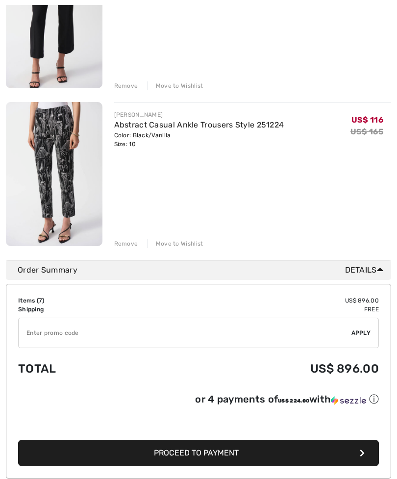
click at [275, 459] on button "Proceed to Payment" at bounding box center [198, 453] width 361 height 26
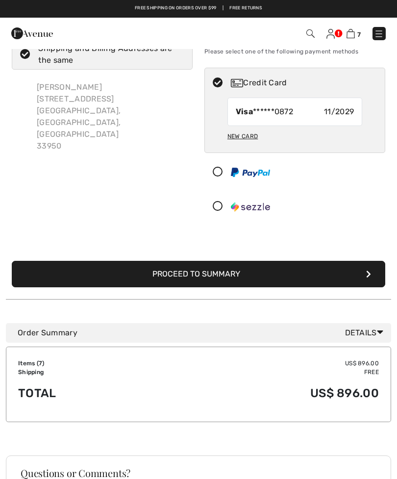
scroll to position [33, 0]
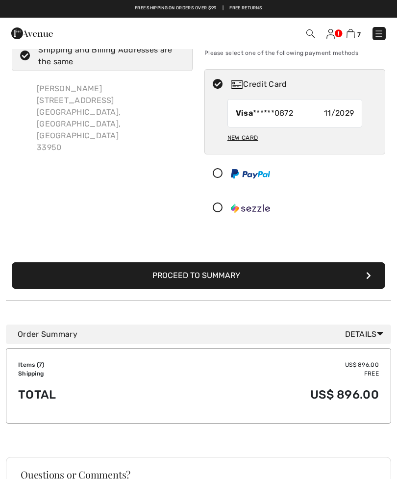
click at [368, 281] on button "Proceed to Summary" at bounding box center [199, 275] width 374 height 26
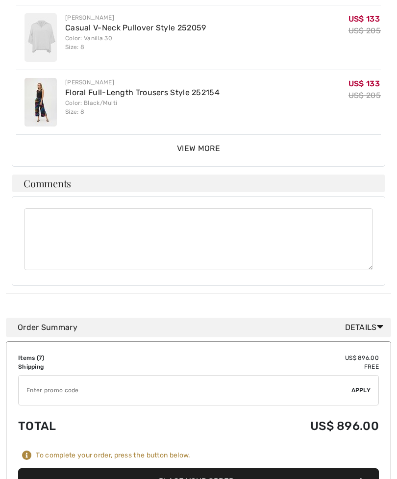
scroll to position [552, 0]
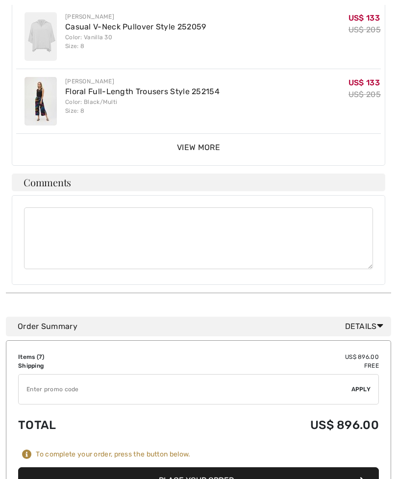
click at [45, 375] on input "TEXT" at bounding box center [185, 389] width 333 height 29
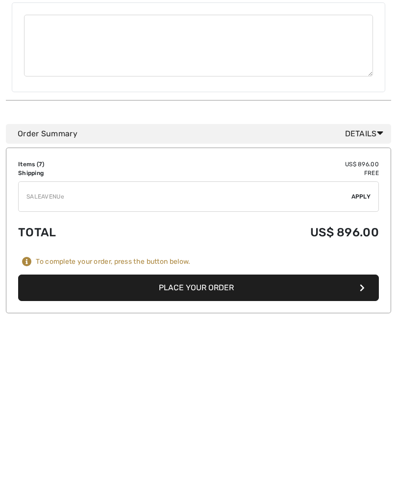
type input "SALEAVENUE"
click at [360, 349] on span "Apply" at bounding box center [362, 353] width 20 height 9
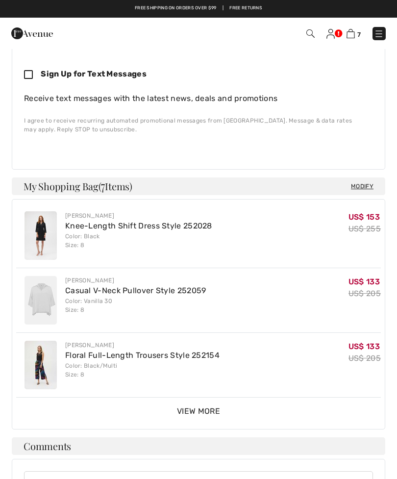
scroll to position [287, 0]
click at [195, 407] on span "View More" at bounding box center [198, 411] width 43 height 9
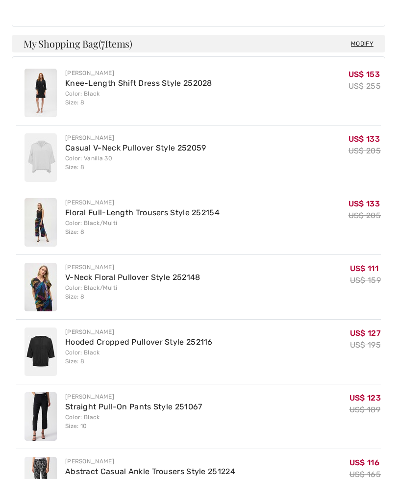
scroll to position [449, 0]
